Goal: Information Seeking & Learning: Find contact information

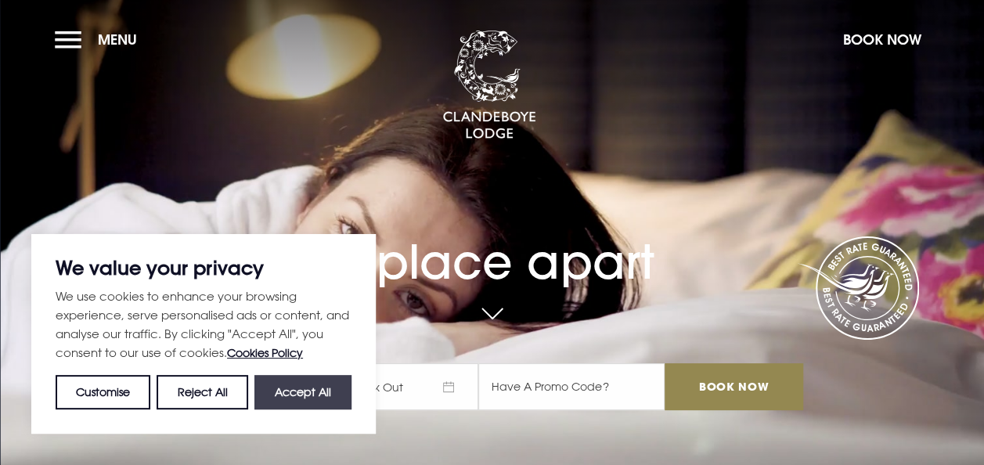
click at [290, 386] on button "Accept All" at bounding box center [302, 392] width 97 height 34
checkbox input "true"
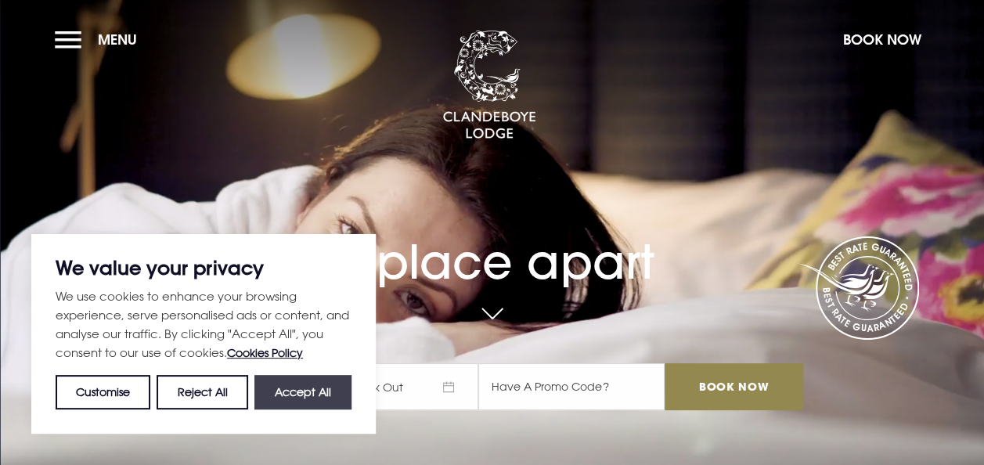
checkbox input "true"
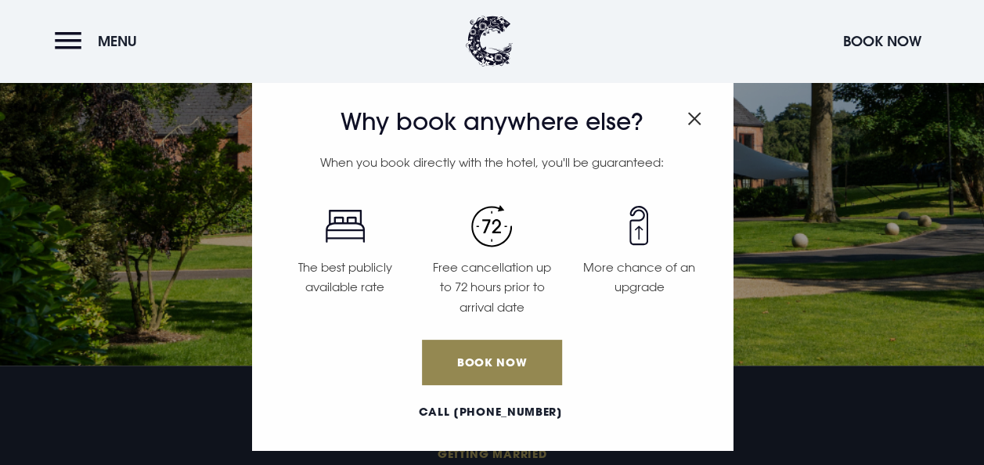
scroll to position [3617, 0]
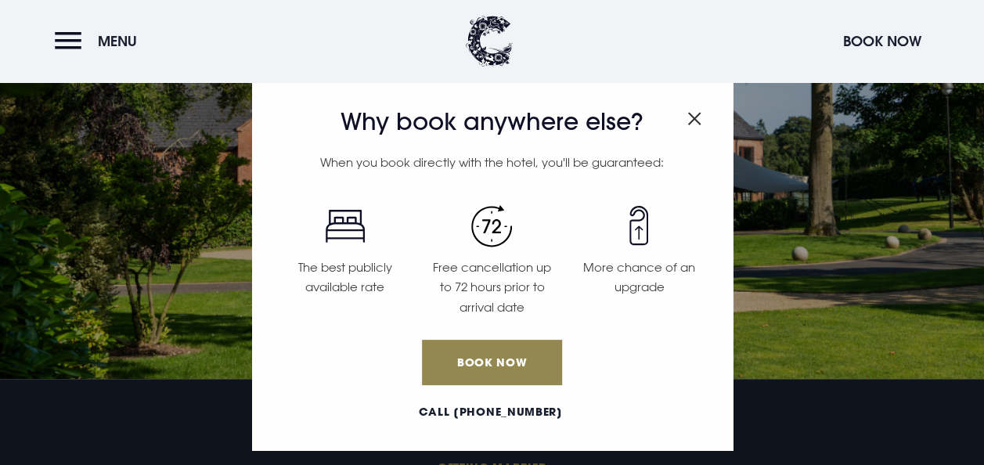
click at [693, 118] on img "Close modal" at bounding box center [694, 118] width 14 height 13
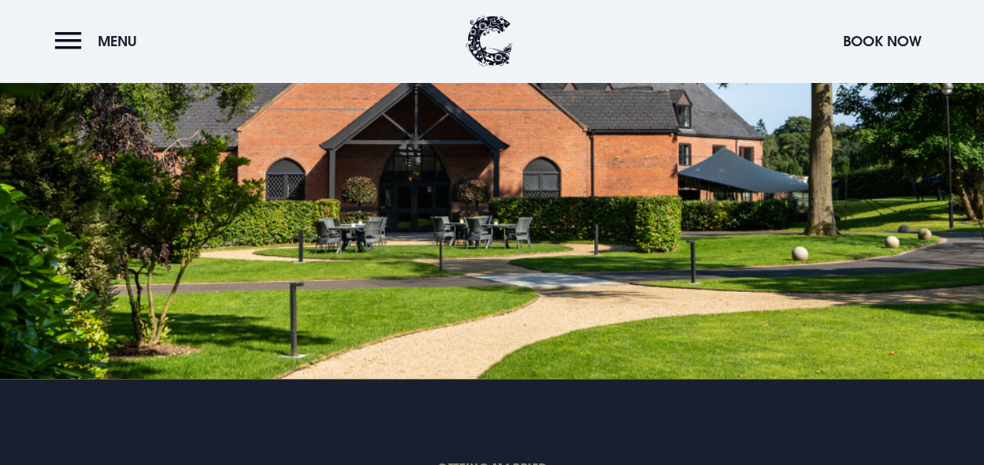
click at [78, 17] on header "Menu Book Now" at bounding box center [492, 41] width 984 height 82
click at [74, 37] on button "Menu" at bounding box center [100, 41] width 90 height 34
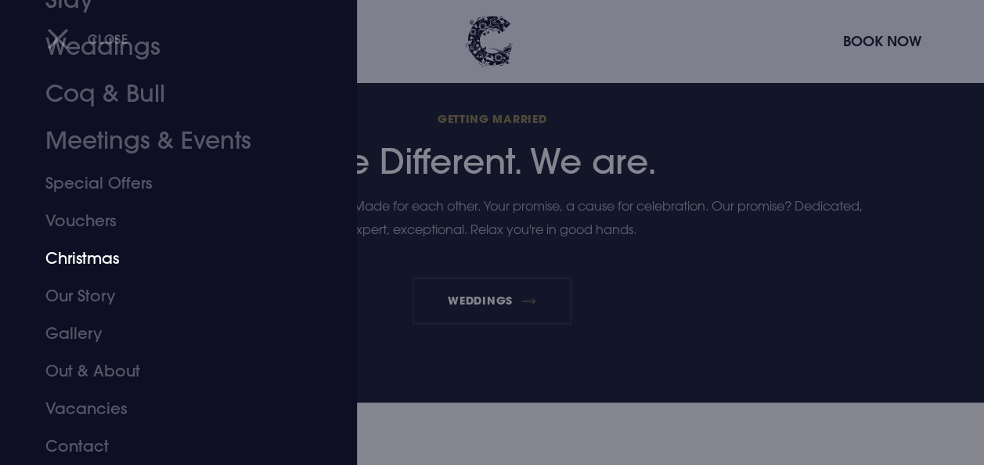
scroll to position [4106, 0]
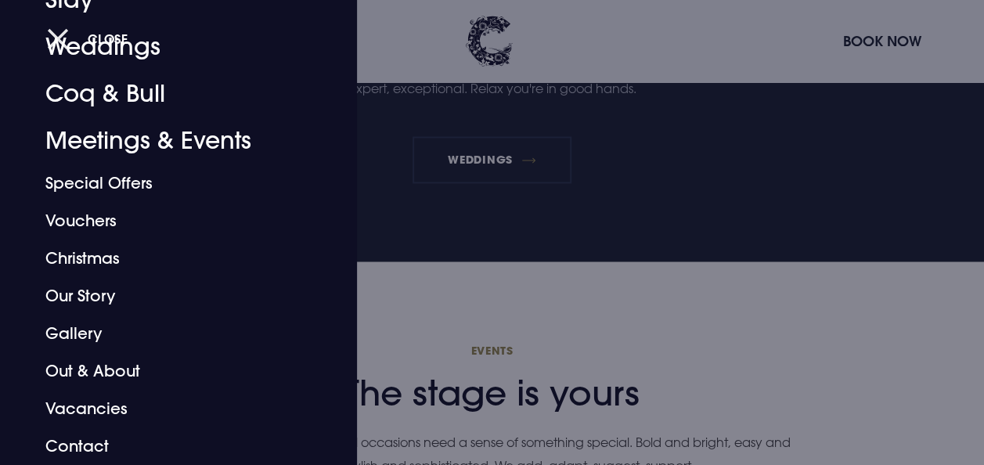
click at [55, 44] on button "Close" at bounding box center [87, 39] width 81 height 32
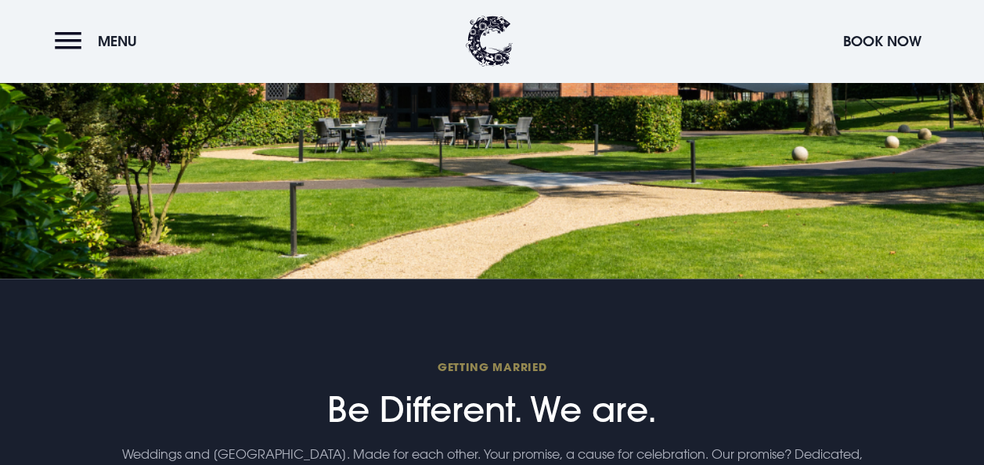
scroll to position [3716, 0]
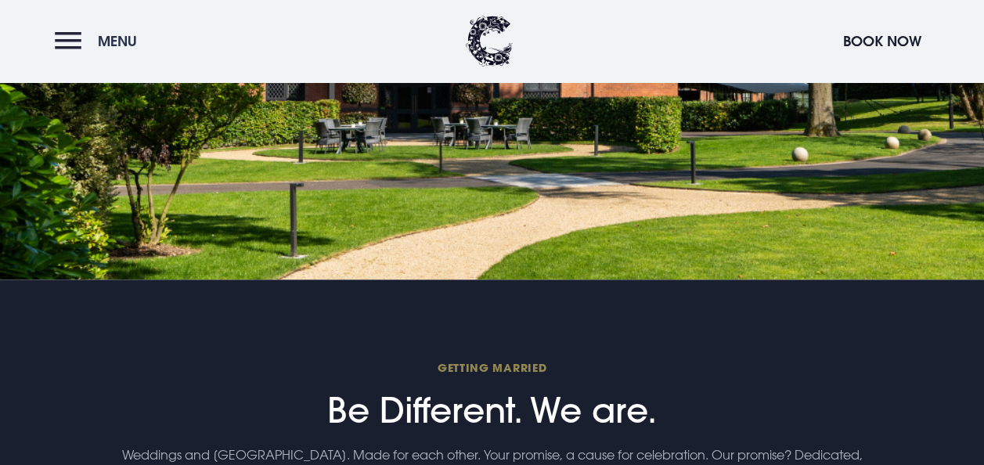
click at [103, 41] on span "Menu" at bounding box center [117, 41] width 39 height 18
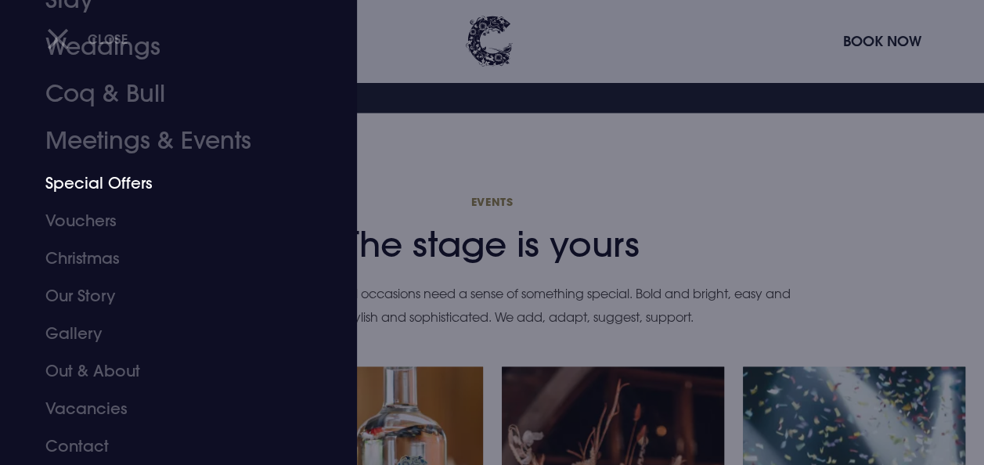
scroll to position [4262, 0]
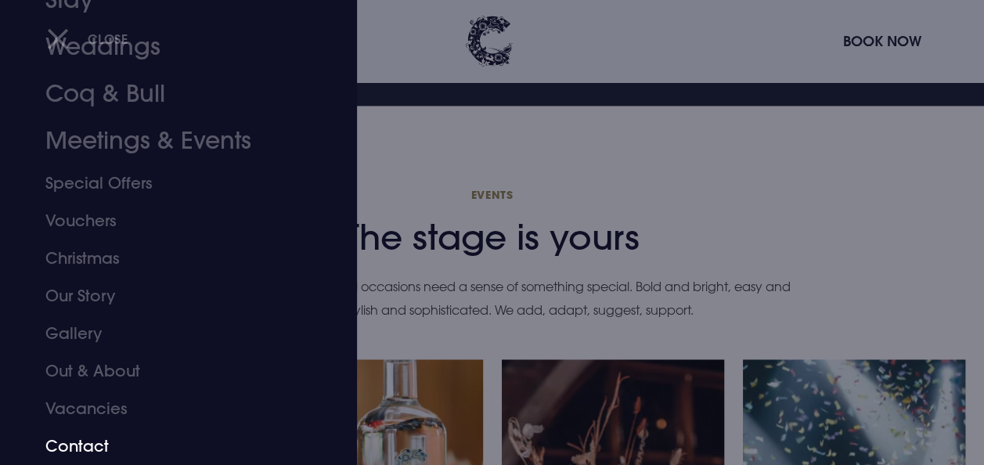
click at [100, 451] on link "Contact" at bounding box center [167, 446] width 245 height 38
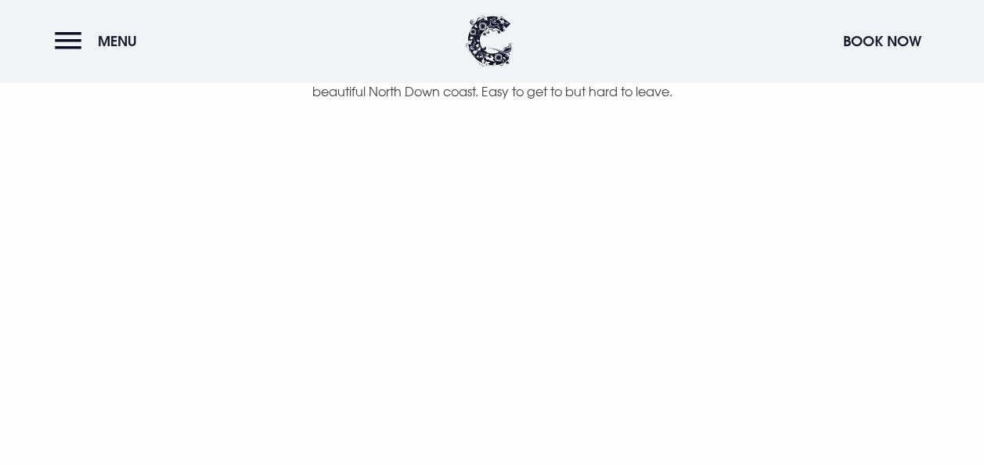
scroll to position [1070, 0]
